Goal: Information Seeking & Learning: Learn about a topic

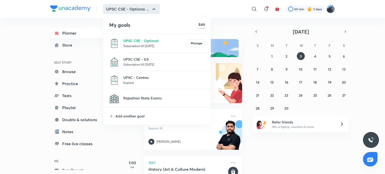
click at [149, 65] on p "Subscription till [DATE]" at bounding box center [164, 64] width 82 height 5
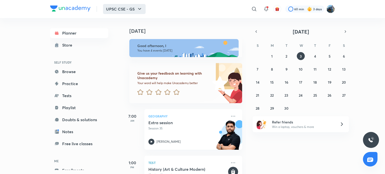
click at [138, 11] on icon "button" at bounding box center [140, 9] width 6 height 6
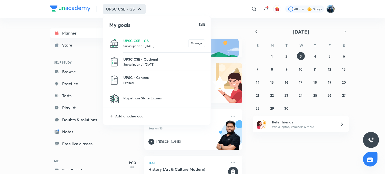
click at [144, 59] on p "UPSC CSE - Optional" at bounding box center [164, 59] width 82 height 5
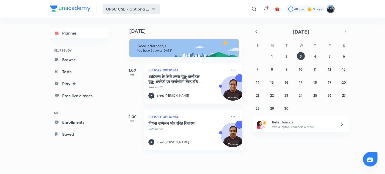
click at [148, 9] on button "UPSC CSE - Optiona ..." at bounding box center [131, 9] width 57 height 10
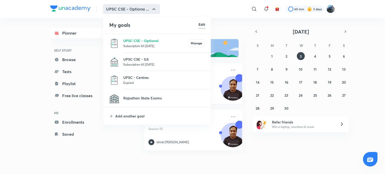
click at [224, 55] on div at bounding box center [192, 87] width 385 height 174
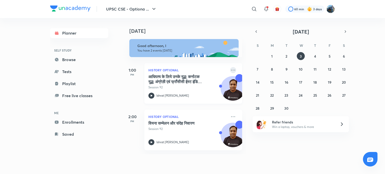
click at [231, 72] on icon at bounding box center [233, 70] width 6 height 6
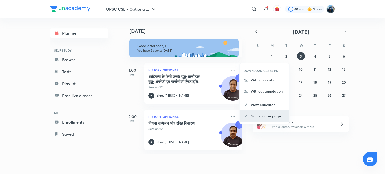
click at [259, 117] on p "Go to course page" at bounding box center [268, 115] width 35 height 5
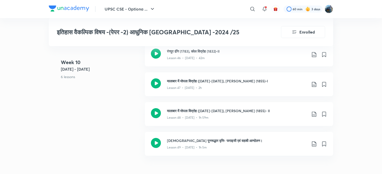
scroll to position [1793, 0]
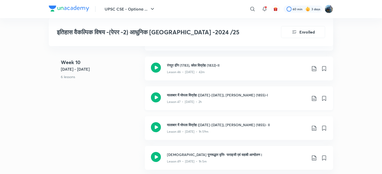
click at [262, 87] on div "मालाबार में मोपला विद्रोह ([DATE]-[DATE]), [PERSON_NAME] (1855)-I Lesson 47 • […" at bounding box center [239, 98] width 188 height 24
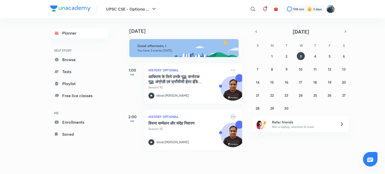
click at [230, 116] on icon at bounding box center [233, 117] width 6 height 6
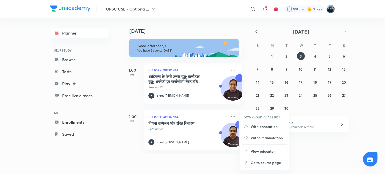
click at [244, 163] on icon at bounding box center [245, 162] width 5 height 5
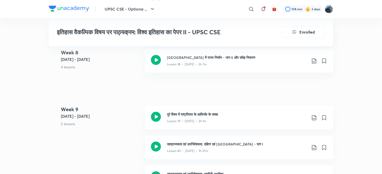
scroll to position [1524, 0]
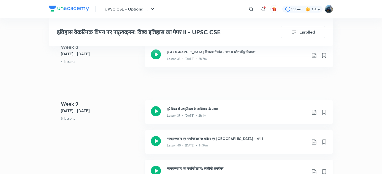
click at [257, 171] on div "Lesson 41 • [DATE] • 2h" at bounding box center [237, 174] width 140 height 7
